Goal: Find specific page/section: Find specific page/section

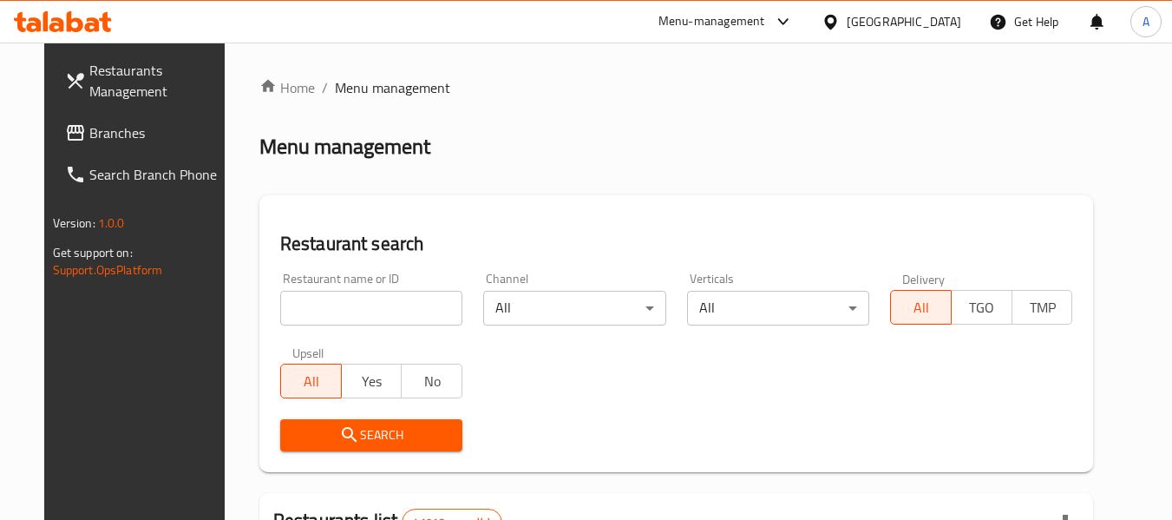
click at [847, 26] on div at bounding box center [834, 21] width 25 height 19
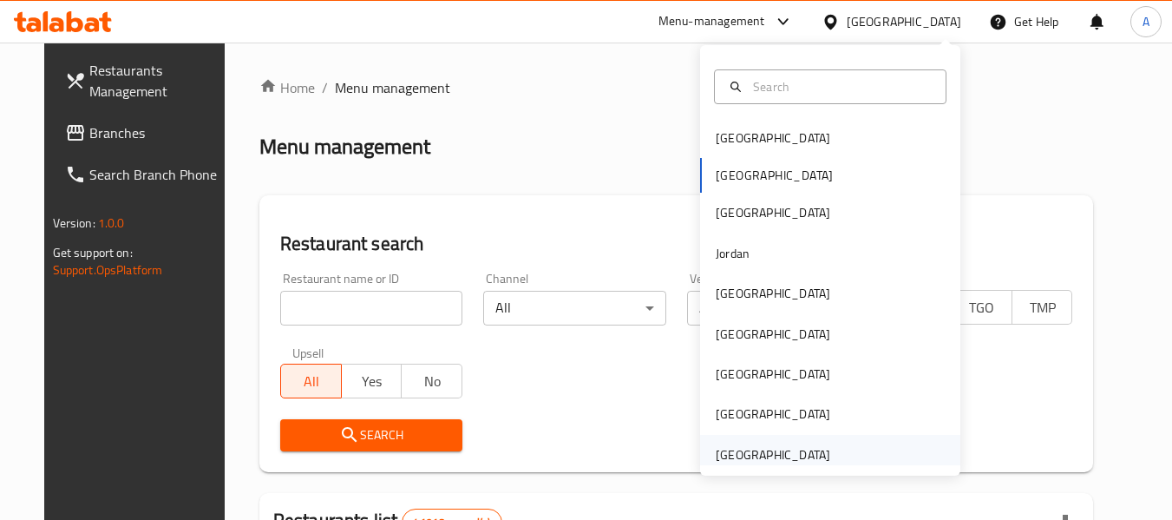
click at [724, 463] on div "[GEOGRAPHIC_DATA]" at bounding box center [773, 454] width 115 height 19
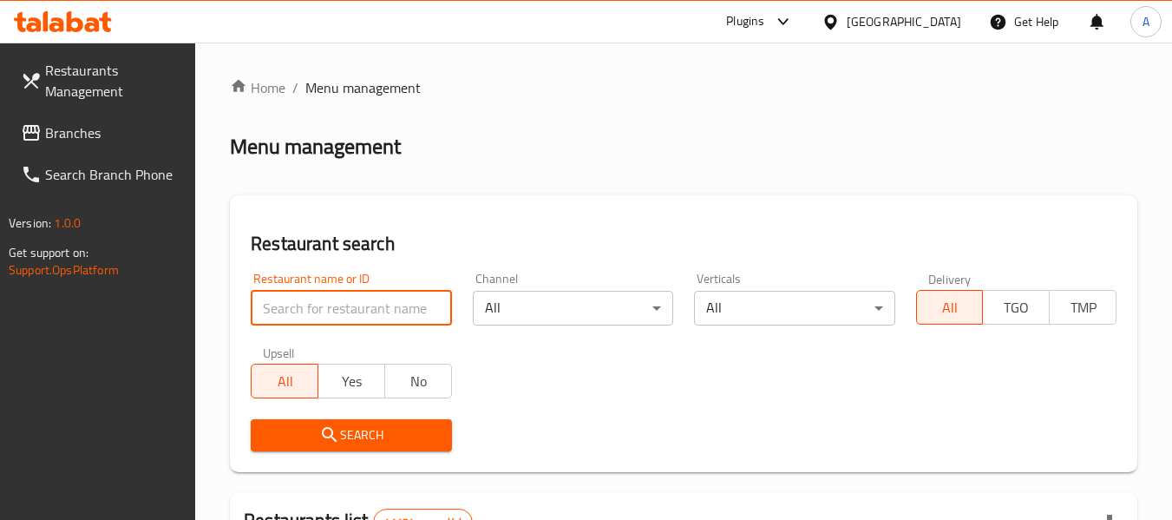
click at [404, 318] on input "search" at bounding box center [351, 308] width 200 height 35
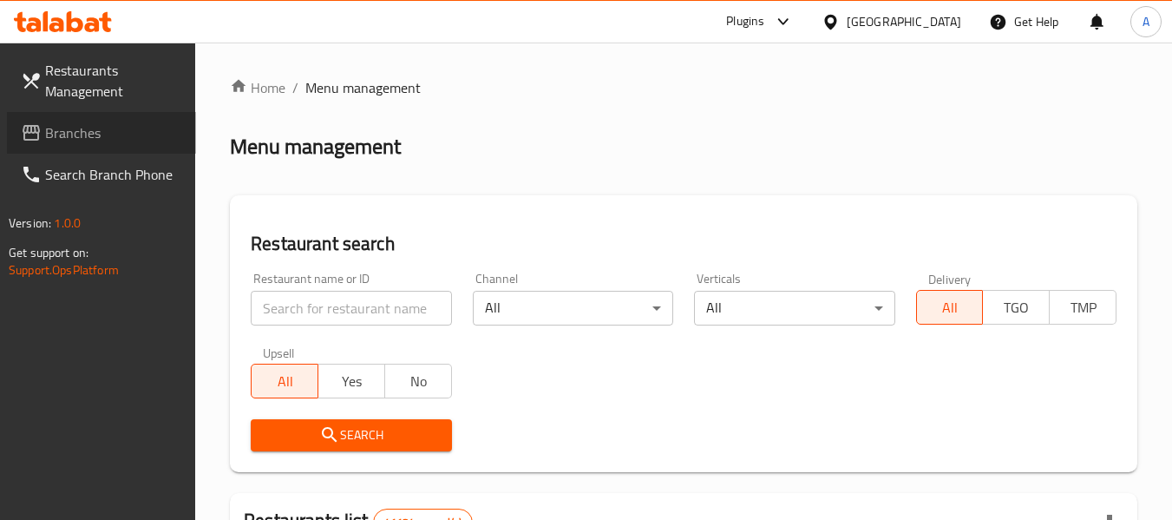
drag, startPoint x: 370, startPoint y: 317, endPoint x: 92, endPoint y: 137, distance: 330.7
click at [92, 137] on span "Branches" at bounding box center [113, 132] width 137 height 21
